Goal: Task Accomplishment & Management: Complete application form

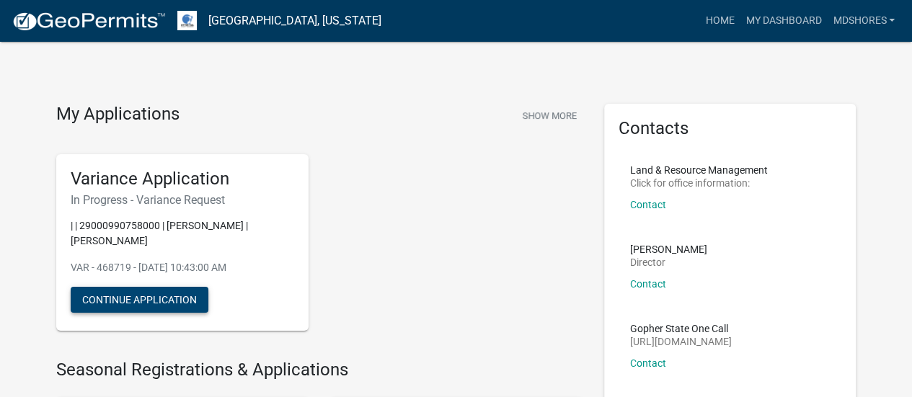
click at [160, 299] on button "Continue Application" at bounding box center [140, 300] width 138 height 26
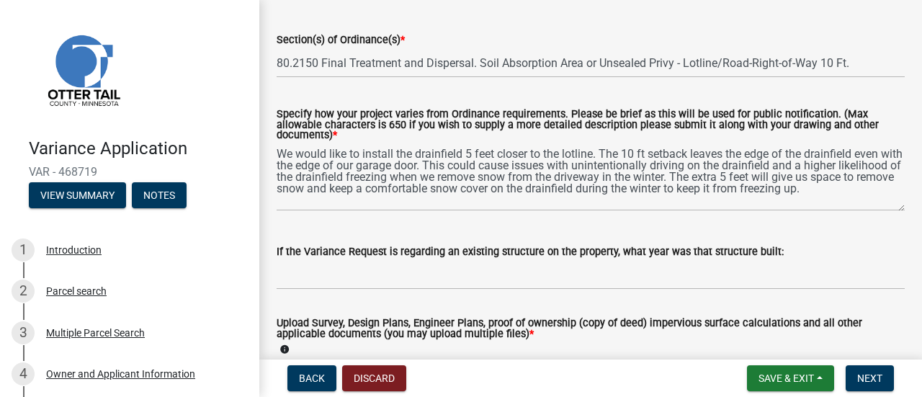
scroll to position [216, 0]
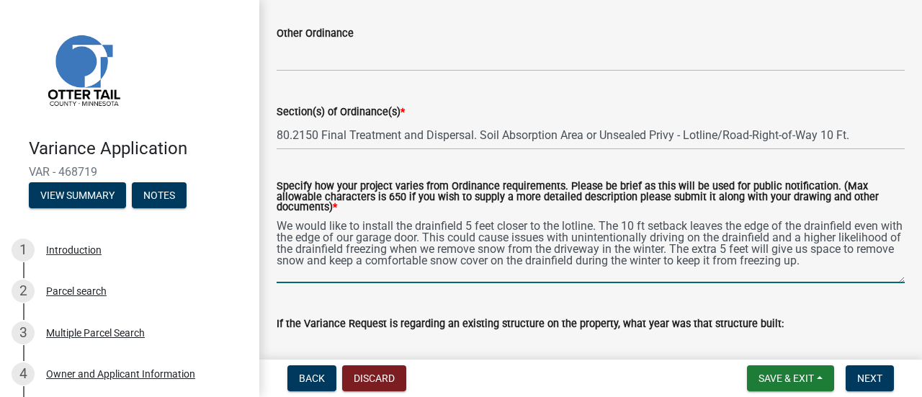
click at [811, 234] on textarea "We would like to install the drainfield 5 feet closer to the lotline. The 10 ft…" at bounding box center [591, 249] width 628 height 68
click at [345, 227] on textarea "We would like to install the drainfield 5 feet closer to the lotline. The 10 ft…" at bounding box center [591, 249] width 628 height 68
drag, startPoint x: 362, startPoint y: 227, endPoint x: 594, endPoint y: 228, distance: 232.0
click at [594, 228] on textarea "We would like to install the drainfield 5 feet closer to the lotline. The 10 ft…" at bounding box center [591, 249] width 628 height 68
drag, startPoint x: 431, startPoint y: 225, endPoint x: 408, endPoint y: 226, distance: 23.1
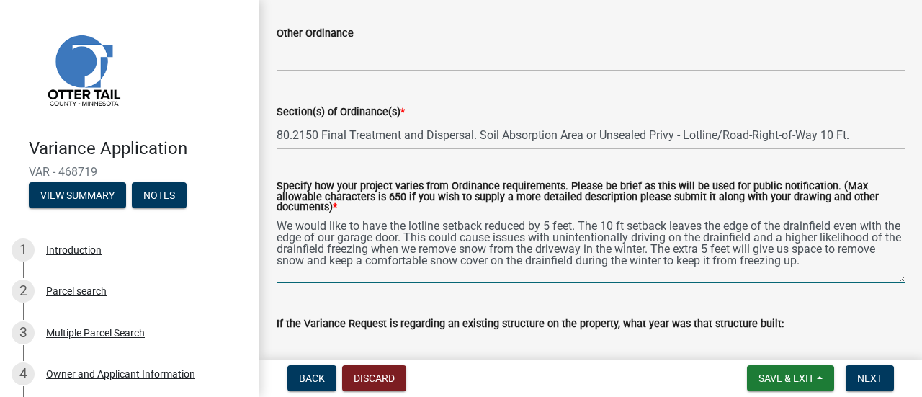
click at [408, 226] on textarea "We would like to have the lotline setback reduced by 5 feet. The 10 ft setback …" at bounding box center [591, 249] width 628 height 68
click at [554, 233] on textarea "We would like to have the lotline setback reduced by 5 feet. The 10 ft setback …" at bounding box center [591, 249] width 628 height 68
click at [419, 238] on textarea "We would like to have the lotline setback reduced by 5 feet. The 10 ft setback …" at bounding box center [591, 249] width 628 height 68
drag, startPoint x: 574, startPoint y: 239, endPoint x: 797, endPoint y: 239, distance: 223.4
click at [797, 239] on textarea "We would like to have the lotline setback reduced by 5 feet. The 10 ft setback …" at bounding box center [591, 249] width 628 height 68
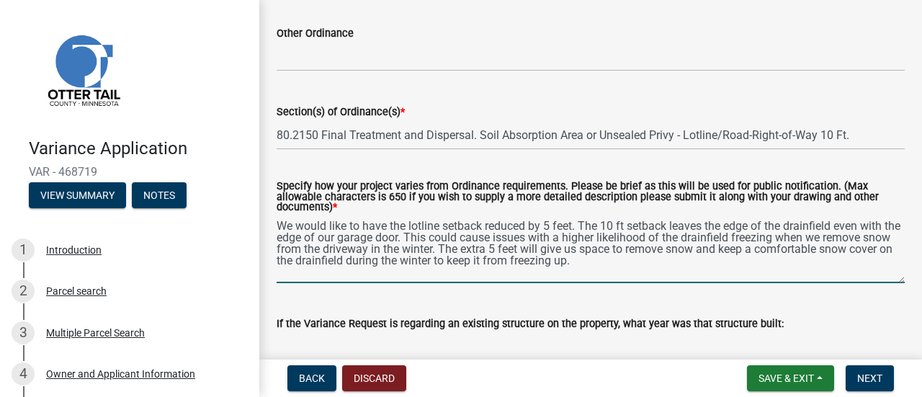
click at [463, 250] on textarea "We would like to have the lotline setback reduced by 5 feet. The 10 ft setback …" at bounding box center [591, 249] width 628 height 68
paste textarea "unintentionally driving on the drainfield and"
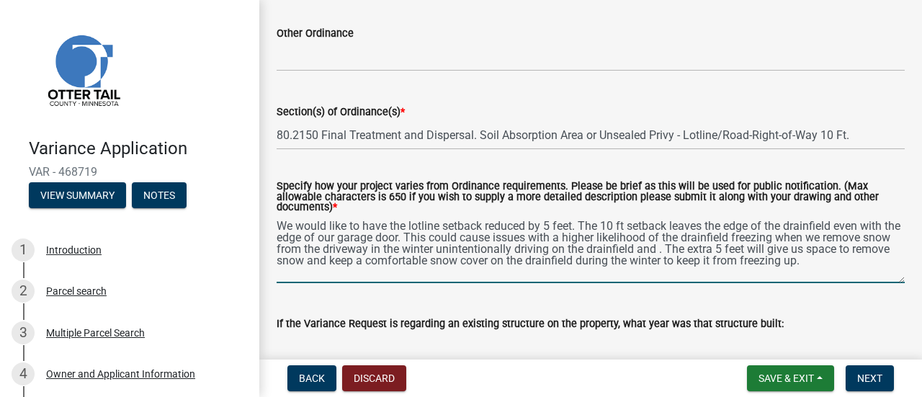
click at [467, 246] on textarea "We would like to have the lotline setback reduced by 5 feet. The 10 ft setback …" at bounding box center [591, 249] width 628 height 68
click at [710, 251] on textarea "We would like to have the lotline setback reduced by 5 feet. The 10 ft setback …" at bounding box center [591, 249] width 628 height 68
click at [856, 266] on textarea "We would like to have the lotline setback reduced by 5 feet. The 10 ft setback …" at bounding box center [591, 249] width 628 height 68
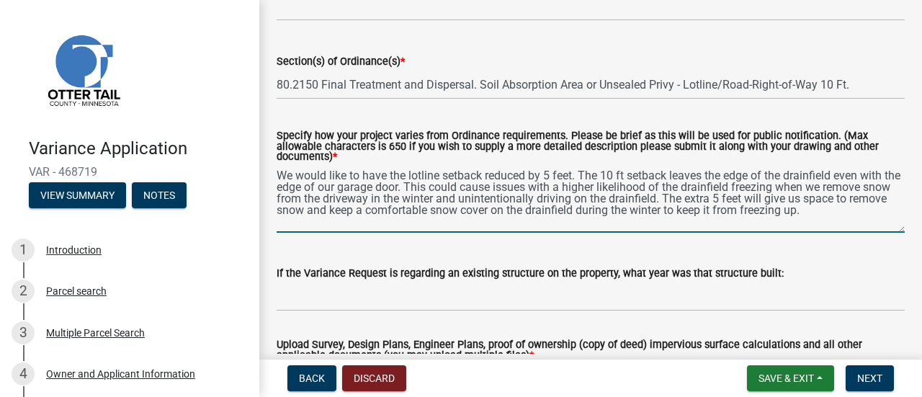
scroll to position [288, 0]
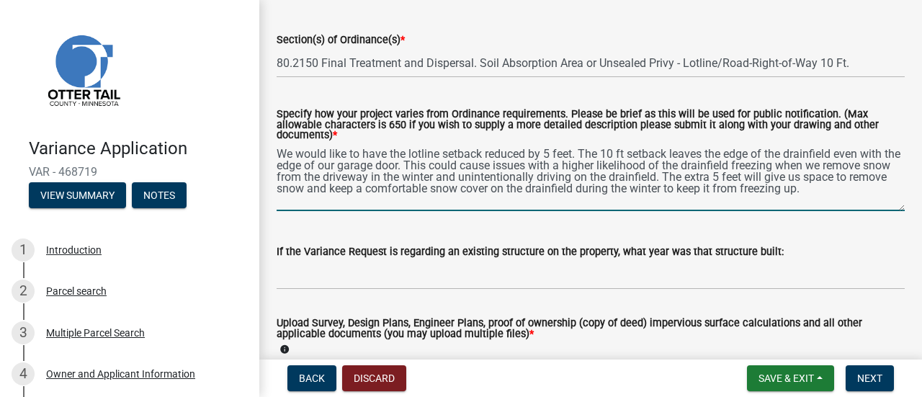
click at [672, 155] on textarea "We would like to have the lotline setback reduced by 5 feet. The 10 ft setback …" at bounding box center [591, 177] width 628 height 68
drag, startPoint x: 672, startPoint y: 155, endPoint x: 702, endPoint y: 155, distance: 29.5
click at [702, 155] on textarea "We would like to have the lotline setback reduced by 5 feet. The 10 ft setback …" at bounding box center [591, 177] width 628 height 68
click at [829, 156] on textarea "We would like to have the lotline setback reduced by 5 feet. The 10 ft setback …" at bounding box center [591, 177] width 628 height 68
drag, startPoint x: 828, startPoint y: 154, endPoint x: 850, endPoint y: 156, distance: 21.7
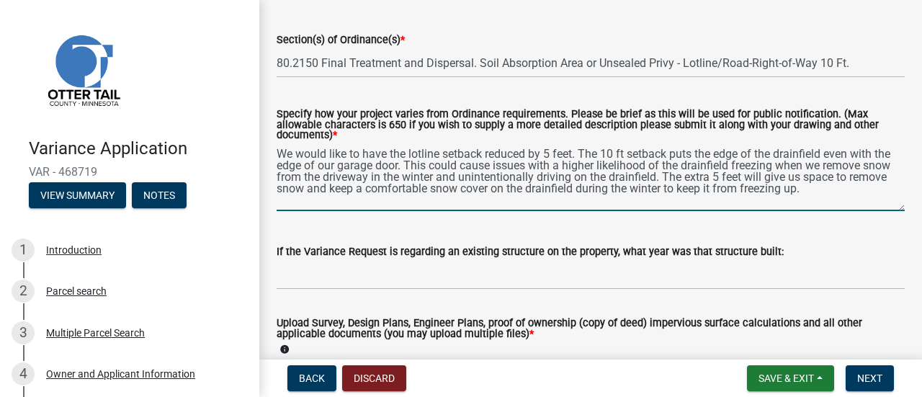
click at [850, 156] on textarea "We would like to have the lotline setback reduced by 5 feet. The 10 ft setback …" at bounding box center [591, 177] width 628 height 68
click at [417, 169] on textarea "We would like to have the lotline setback reduced by 5 feet. The 10 ft setback …" at bounding box center [591, 177] width 628 height 68
click at [857, 188] on textarea "We would like to have the lotline setback reduced by 5 feet. The 10 ft setback …" at bounding box center [591, 177] width 628 height 68
click at [349, 191] on textarea "We would like to have the lotline setback reduced by 5 feet. The 10 ft setback …" at bounding box center [591, 177] width 628 height 68
click at [623, 156] on textarea "We would like to have the lotline setback reduced by 5 feet. The 10 ft setback …" at bounding box center [591, 177] width 628 height 68
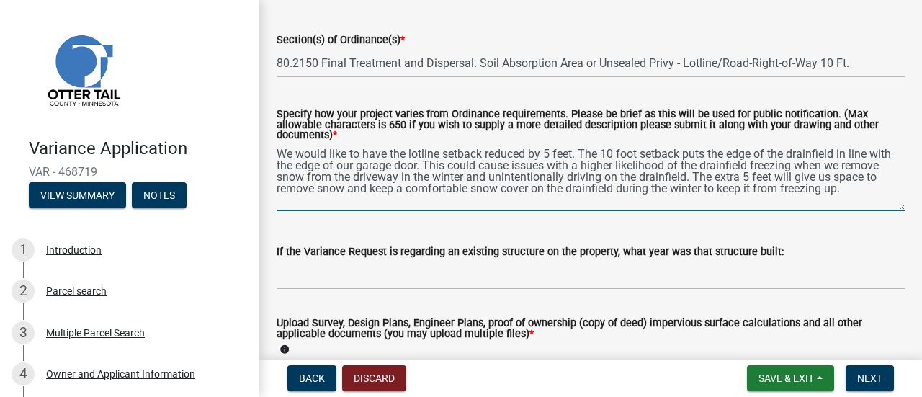
click at [734, 177] on textarea "We would like to have the lotline setback reduced by 5 feet. The 10 foot setbac…" at bounding box center [591, 177] width 628 height 68
drag, startPoint x: 734, startPoint y: 177, endPoint x: 781, endPoint y: 177, distance: 46.8
click at [781, 177] on textarea "We would like to have the lotline setback reduced by 5 feet. The 10 foot setbac…" at bounding box center [591, 177] width 628 height 68
click at [770, 179] on textarea "We would like to have the lotline setback reduced by 5 feet. The 10 foot setbac…" at bounding box center [591, 177] width 628 height 68
drag, startPoint x: 734, startPoint y: 177, endPoint x: 780, endPoint y: 175, distance: 46.1
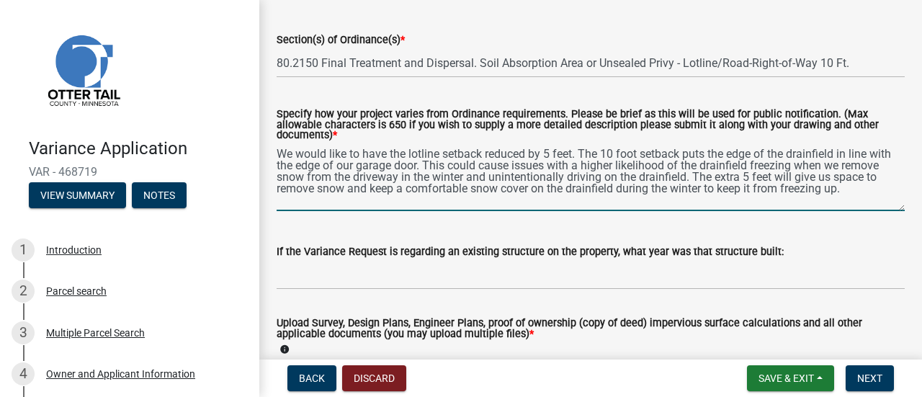
click at [780, 175] on textarea "We would like to have the lotline setback reduced by 5 feet. The 10 foot setbac…" at bounding box center [591, 177] width 628 height 68
click at [424, 203] on textarea "We would like to have the lotline setback reduced by 5 feet. The 10 foot setbac…" at bounding box center [591, 177] width 628 height 68
drag, startPoint x: 378, startPoint y: 191, endPoint x: 554, endPoint y: 194, distance: 176.6
click at [554, 194] on textarea "We would like to have the lotline setback reduced by 5 feet. The 10 foot setbac…" at bounding box center [591, 177] width 628 height 68
click at [852, 190] on textarea "We would like to have the lotline setback reduced by 5 feet. The 10 foot setbac…" at bounding box center [591, 177] width 628 height 68
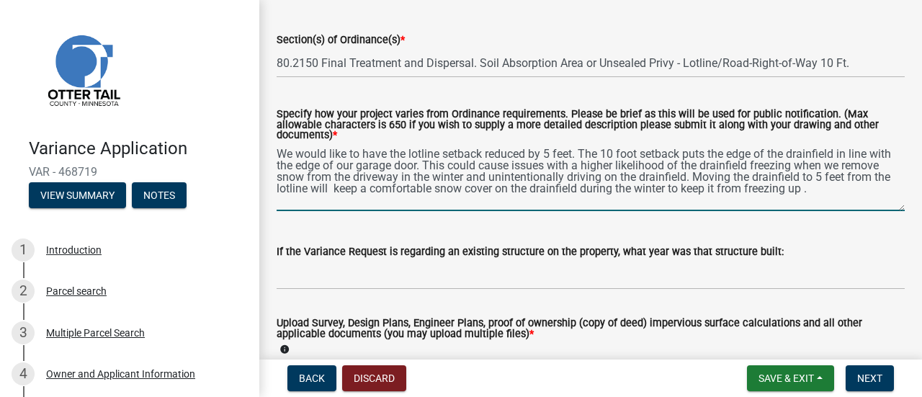
paste textarea "give us space to remove snow and"
click at [375, 189] on textarea "We would like to have the lotline setback reduced by 5 feet. The 10 foot setbac…" at bounding box center [591, 177] width 628 height 68
click at [291, 201] on textarea "We would like to have the lotline setback reduced by 5 feet. The 10 foot setbac…" at bounding box center [591, 177] width 628 height 68
click at [489, 203] on textarea "We would like to have the lotline setback reduced by 5 feet. The 10 foot setbac…" at bounding box center [591, 177] width 628 height 68
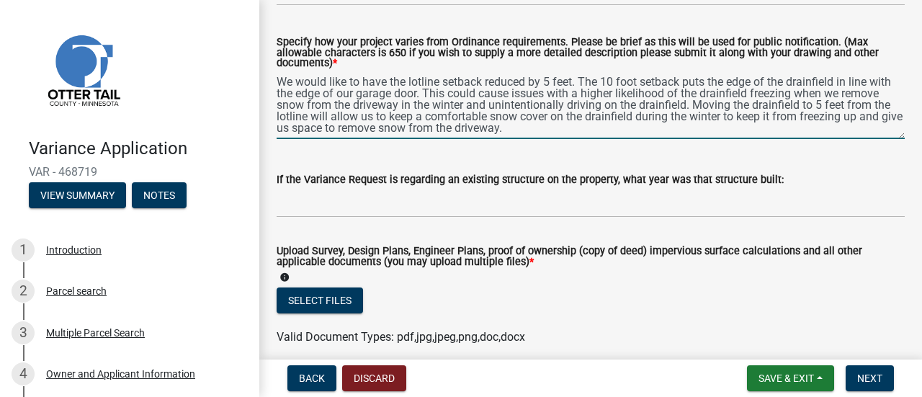
scroll to position [432, 0]
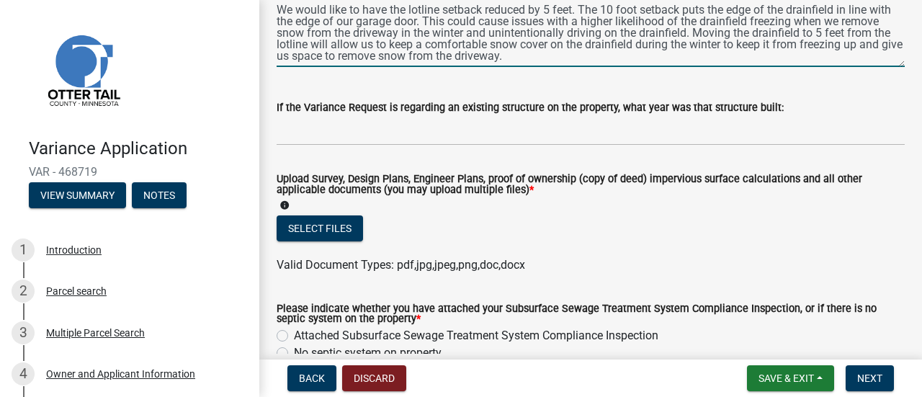
type textarea "We would like to have the lotline setback reduced by 5 feet. The 10 foot setbac…"
click at [327, 224] on button "Select files" at bounding box center [320, 228] width 86 height 26
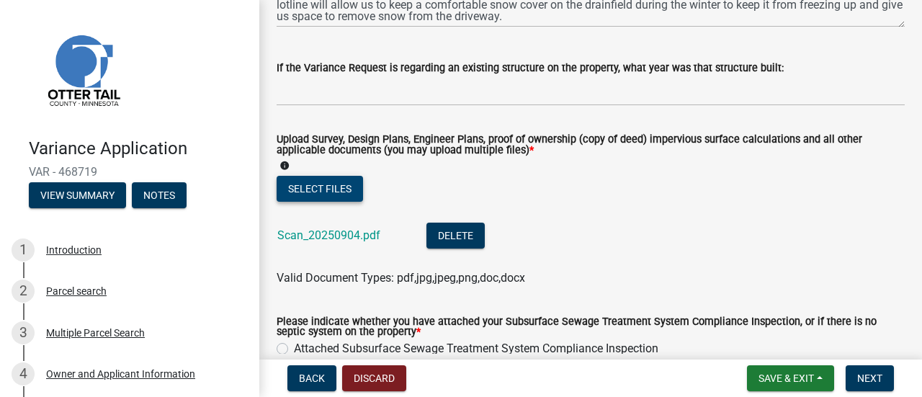
scroll to position [504, 0]
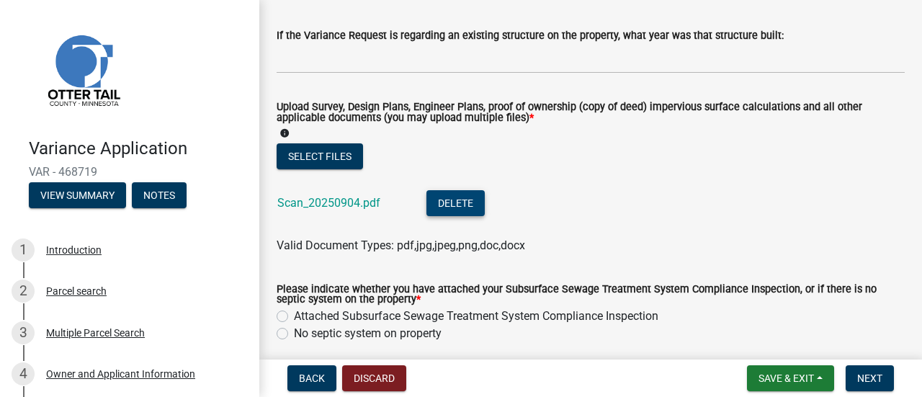
click at [465, 207] on button "Delete" at bounding box center [456, 203] width 58 height 26
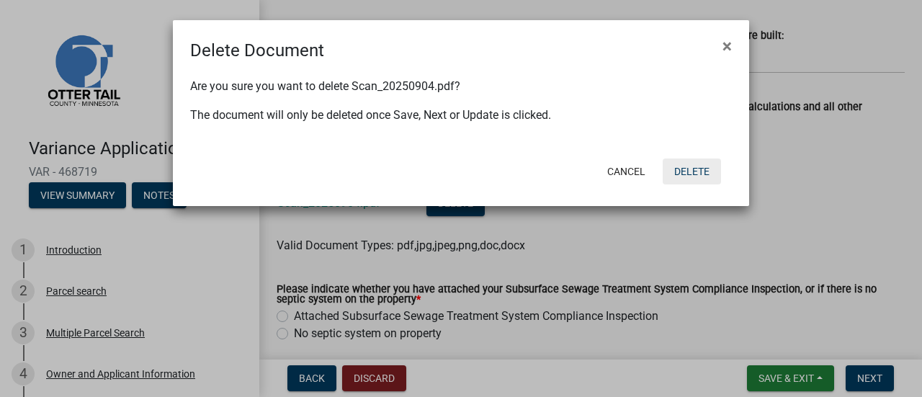
click at [685, 169] on button "Delete" at bounding box center [692, 172] width 58 height 26
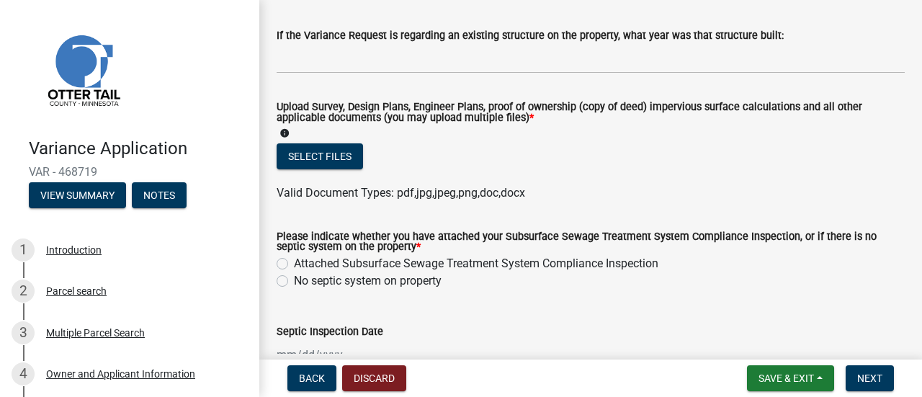
click at [232, 29] on header "Variance Application VAR - 468719 View Summary Notes" at bounding box center [129, 111] width 259 height 223
click at [311, 153] on button "Select files" at bounding box center [320, 156] width 86 height 26
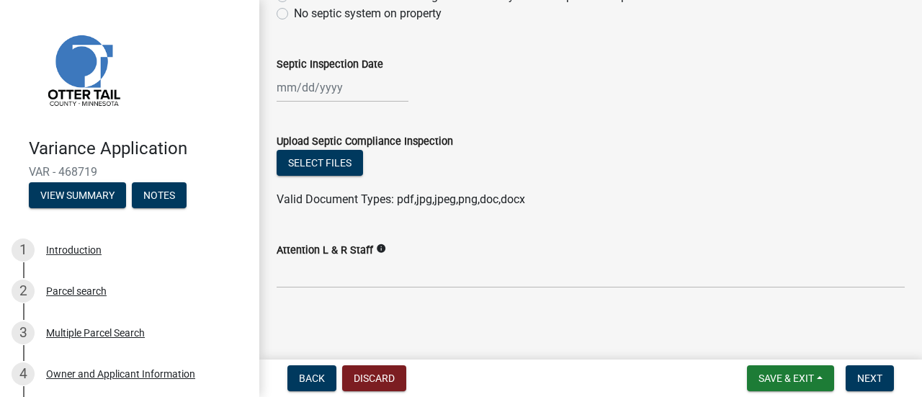
scroll to position [828, 0]
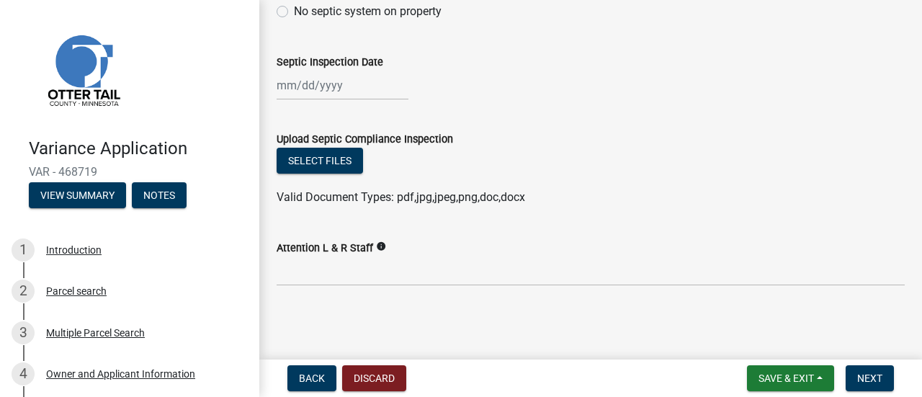
click at [379, 247] on icon "info" at bounding box center [381, 246] width 10 height 10
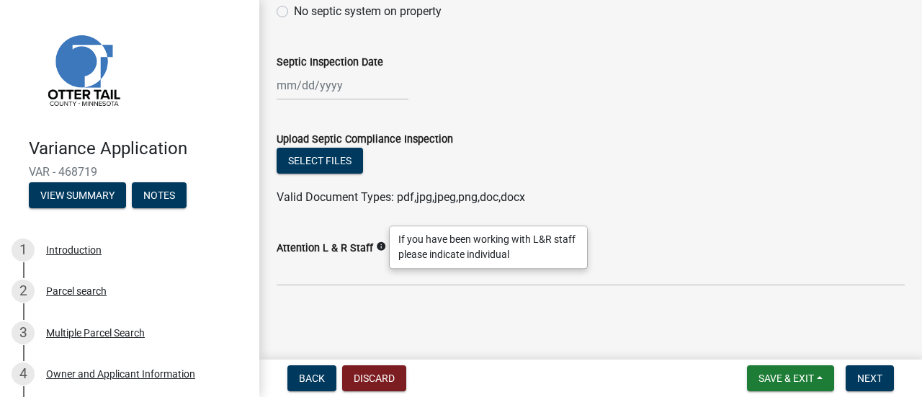
click at [531, 195] on div "Valid Document Types: pdf,jpg,jpeg,png,doc,docx" at bounding box center [591, 197] width 650 height 17
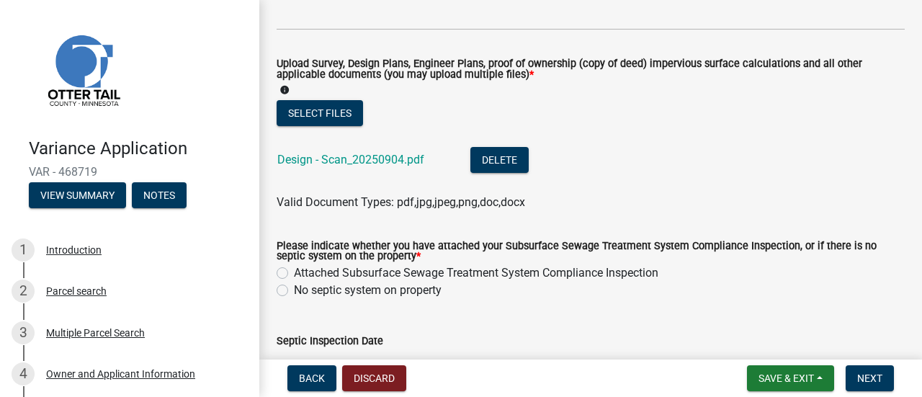
scroll to position [612, 0]
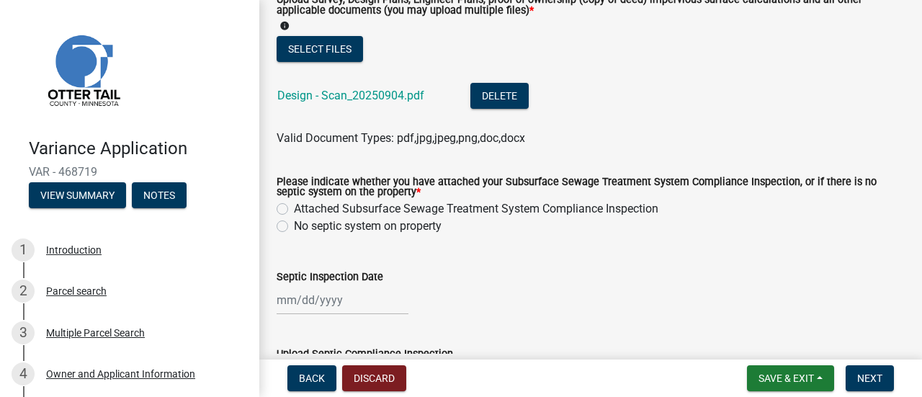
click at [327, 208] on label "Attached Subsurface Sewage Treatment System Compliance Inspection" at bounding box center [476, 208] width 365 height 17
click at [303, 208] on input "Attached Subsurface Sewage Treatment System Compliance Inspection" at bounding box center [298, 204] width 9 height 9
radio input "true"
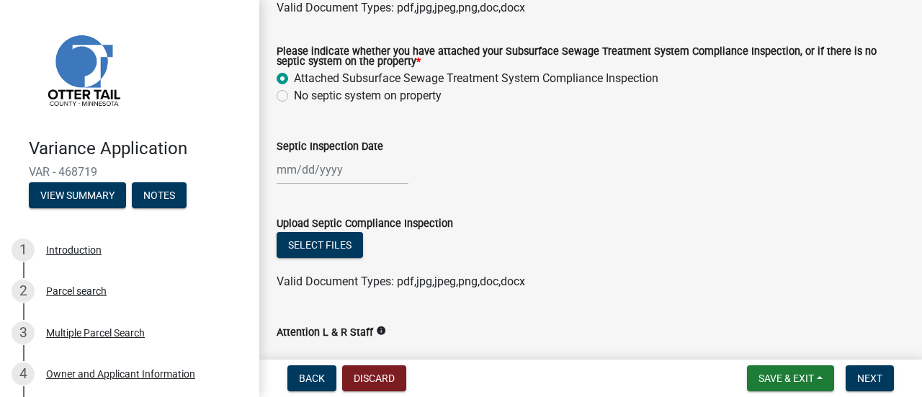
scroll to position [756, 0]
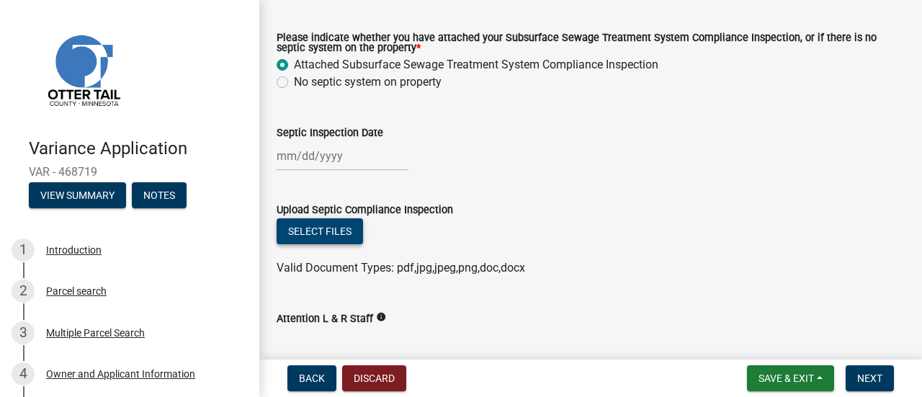
click at [321, 230] on button "Select files" at bounding box center [320, 231] width 86 height 26
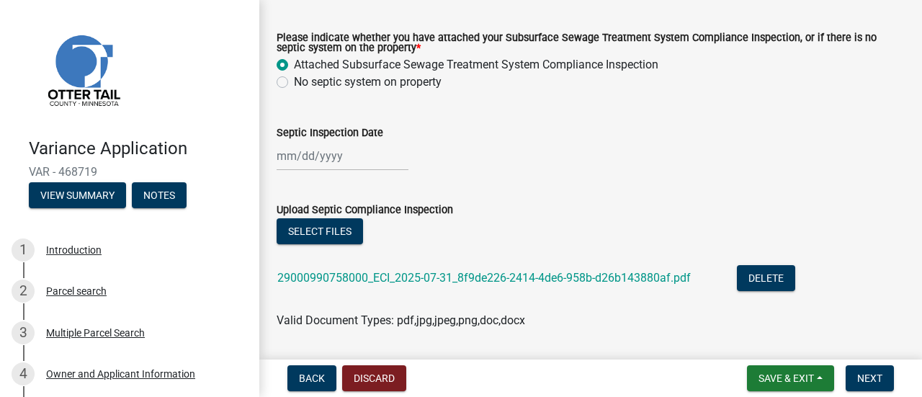
click at [434, 344] on div "Attention L & R Staff info" at bounding box center [591, 375] width 628 height 67
click at [281, 156] on div at bounding box center [343, 156] width 132 height 30
select select "9"
select select "2025"
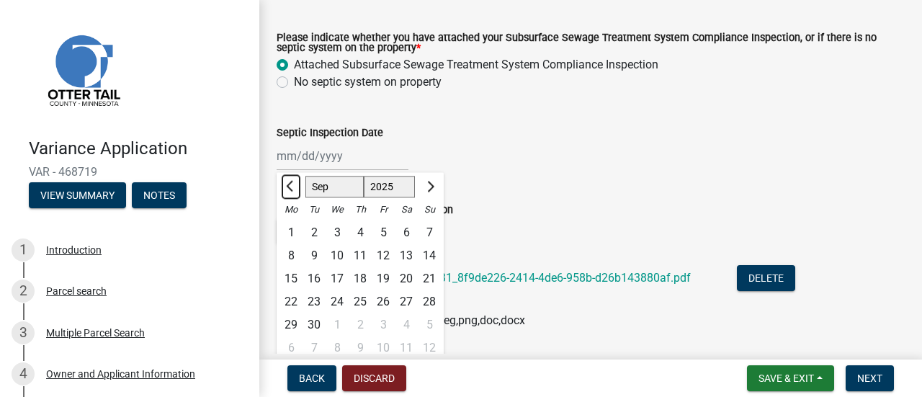
click at [293, 185] on span "Previous month" at bounding box center [291, 186] width 11 height 11
select select "7"
click at [367, 322] on div "31" at bounding box center [360, 324] width 23 height 23
type input "07/31/2025"
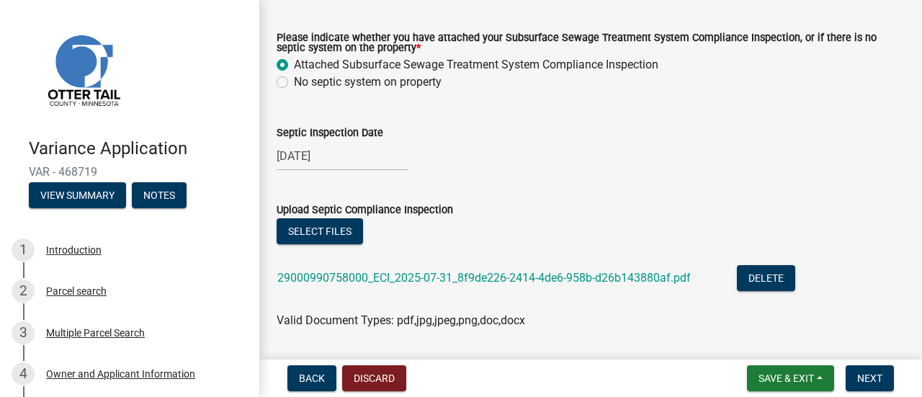
click at [496, 168] on div "07/31/2025" at bounding box center [591, 156] width 628 height 30
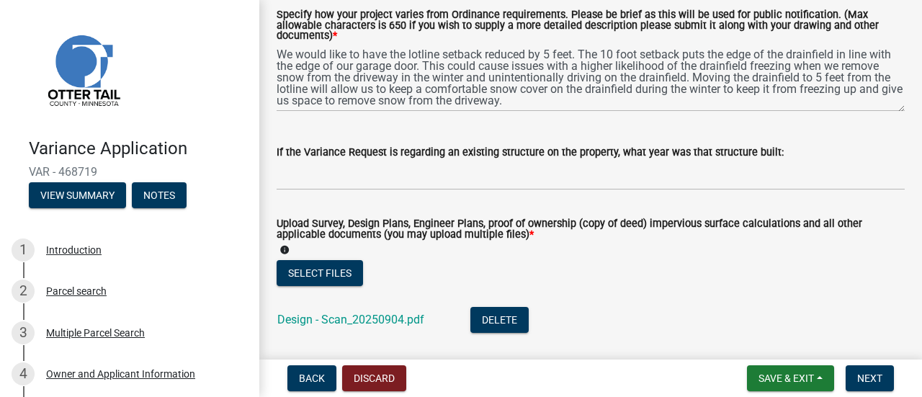
scroll to position [520, 0]
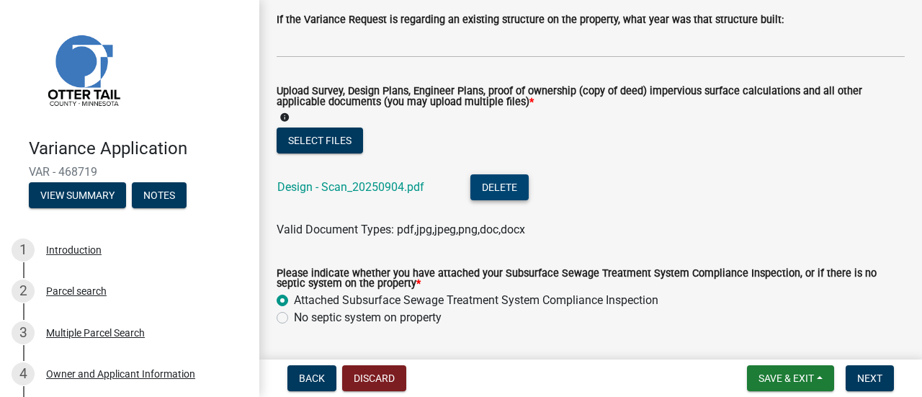
click at [494, 190] on button "Delete" at bounding box center [500, 187] width 58 height 26
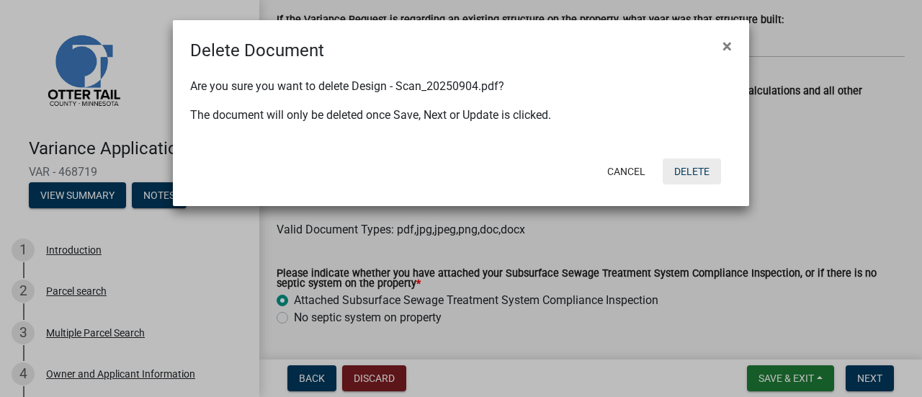
click at [698, 172] on button "Delete" at bounding box center [692, 172] width 58 height 26
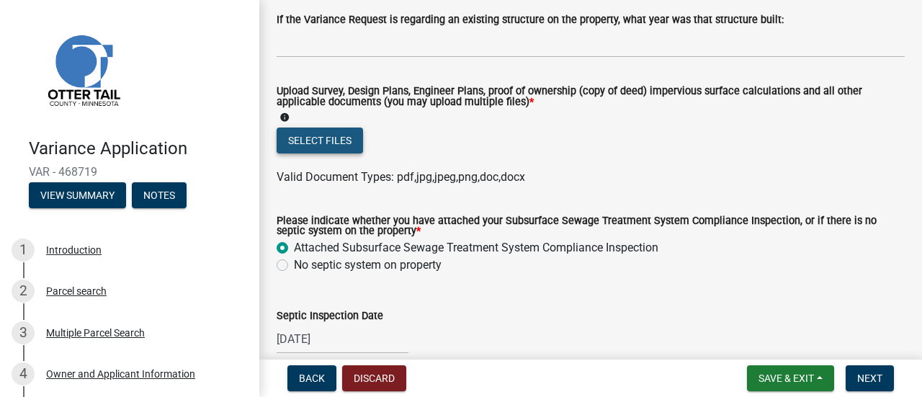
click at [342, 142] on button "Select files" at bounding box center [320, 141] width 86 height 26
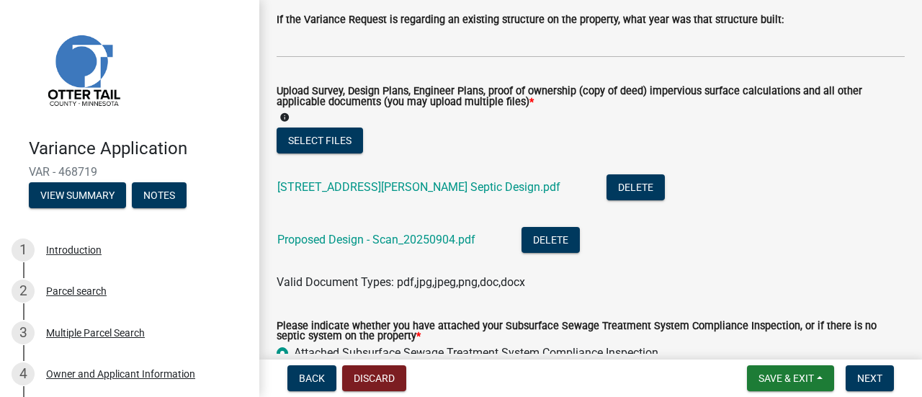
click at [541, 102] on label "Upload Survey, Design Plans, Engineer Plans, proof of ownership (copy of deed) …" at bounding box center [591, 96] width 628 height 21
click at [330, 139] on button "Select files" at bounding box center [320, 141] width 86 height 26
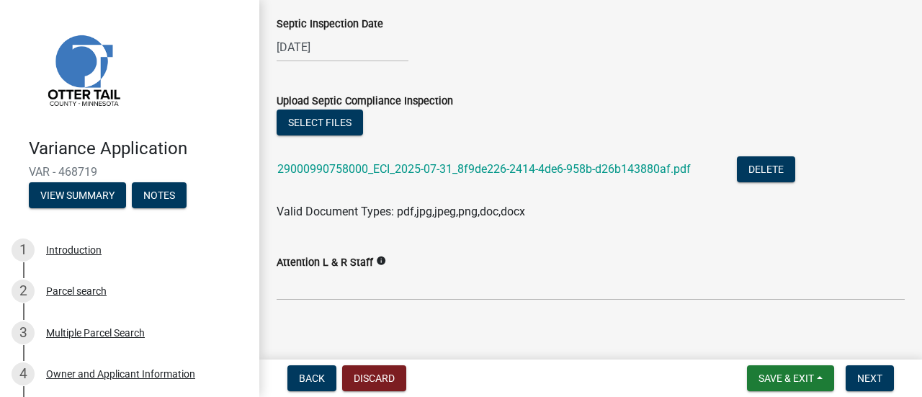
scroll to position [986, 0]
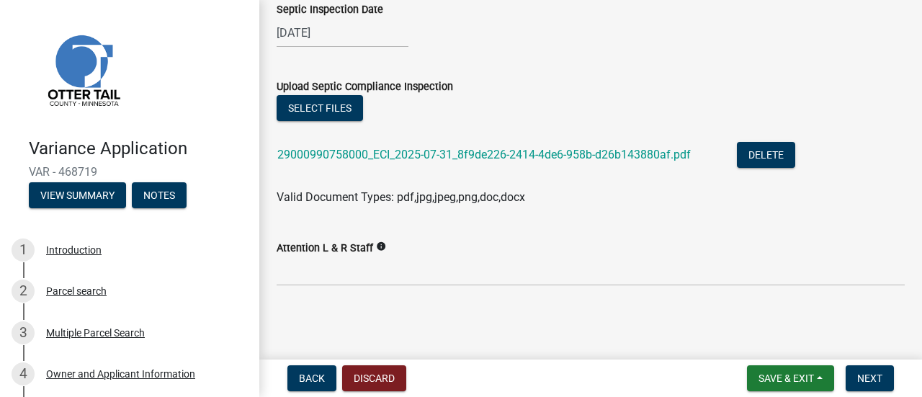
click at [857, 105] on div "Select files" at bounding box center [591, 110] width 628 height 30
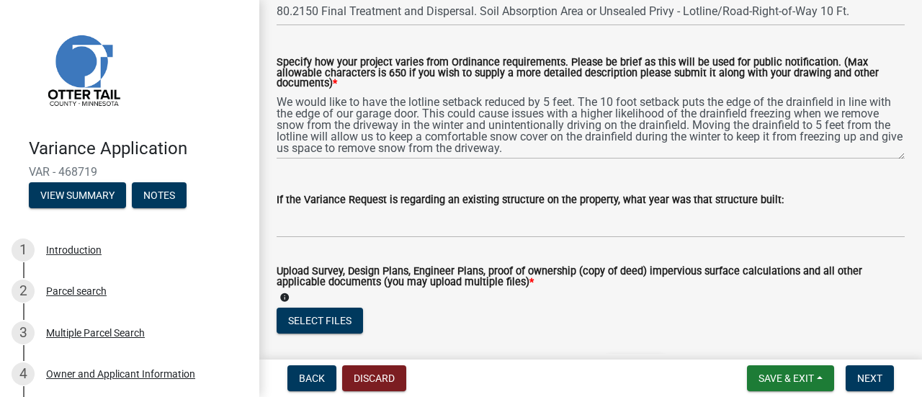
scroll to position [360, 0]
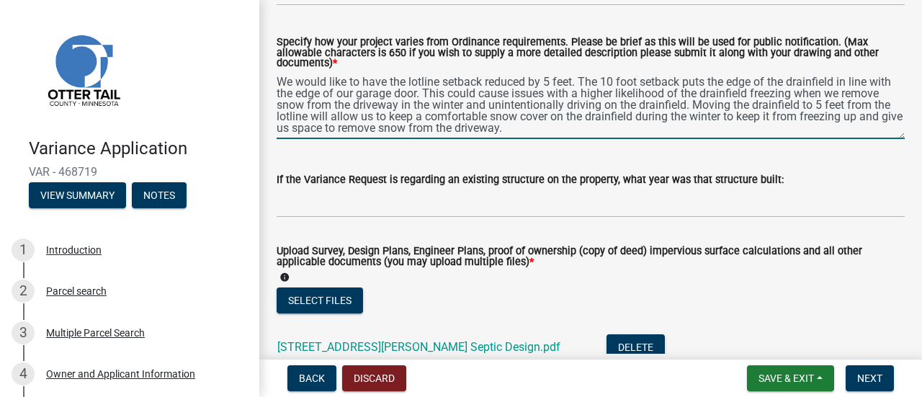
click at [589, 130] on textarea "We would like to have the lotline setback reduced by 5 feet. The 10 foot setbac…" at bounding box center [591, 105] width 628 height 68
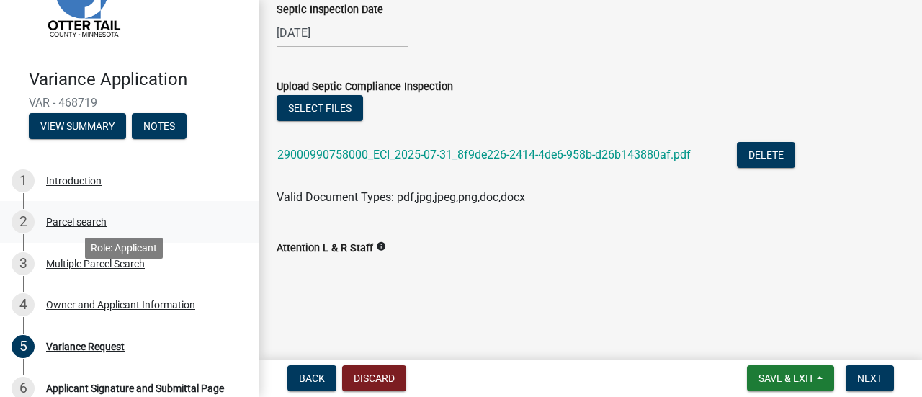
scroll to position [0, 0]
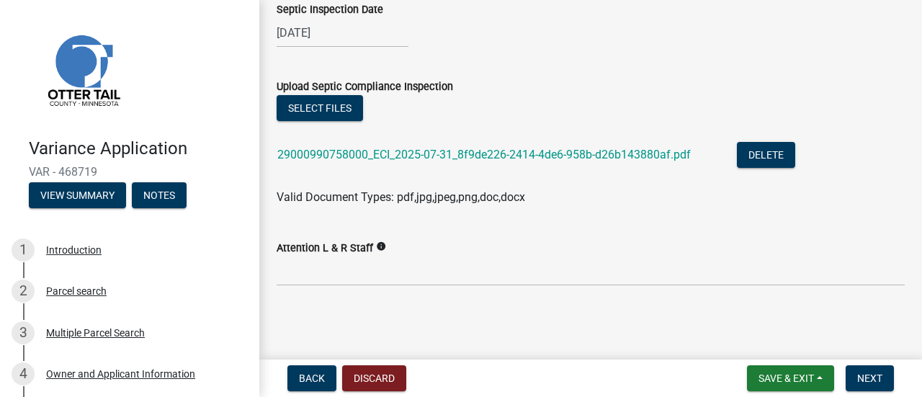
click at [761, 215] on wm-data-entity-input "Upload Septic Compliance Inspection Select files 29000990758000_ECI_2025-07-31_…" at bounding box center [591, 140] width 628 height 159
